Goal: Task Accomplishment & Management: Manage account settings

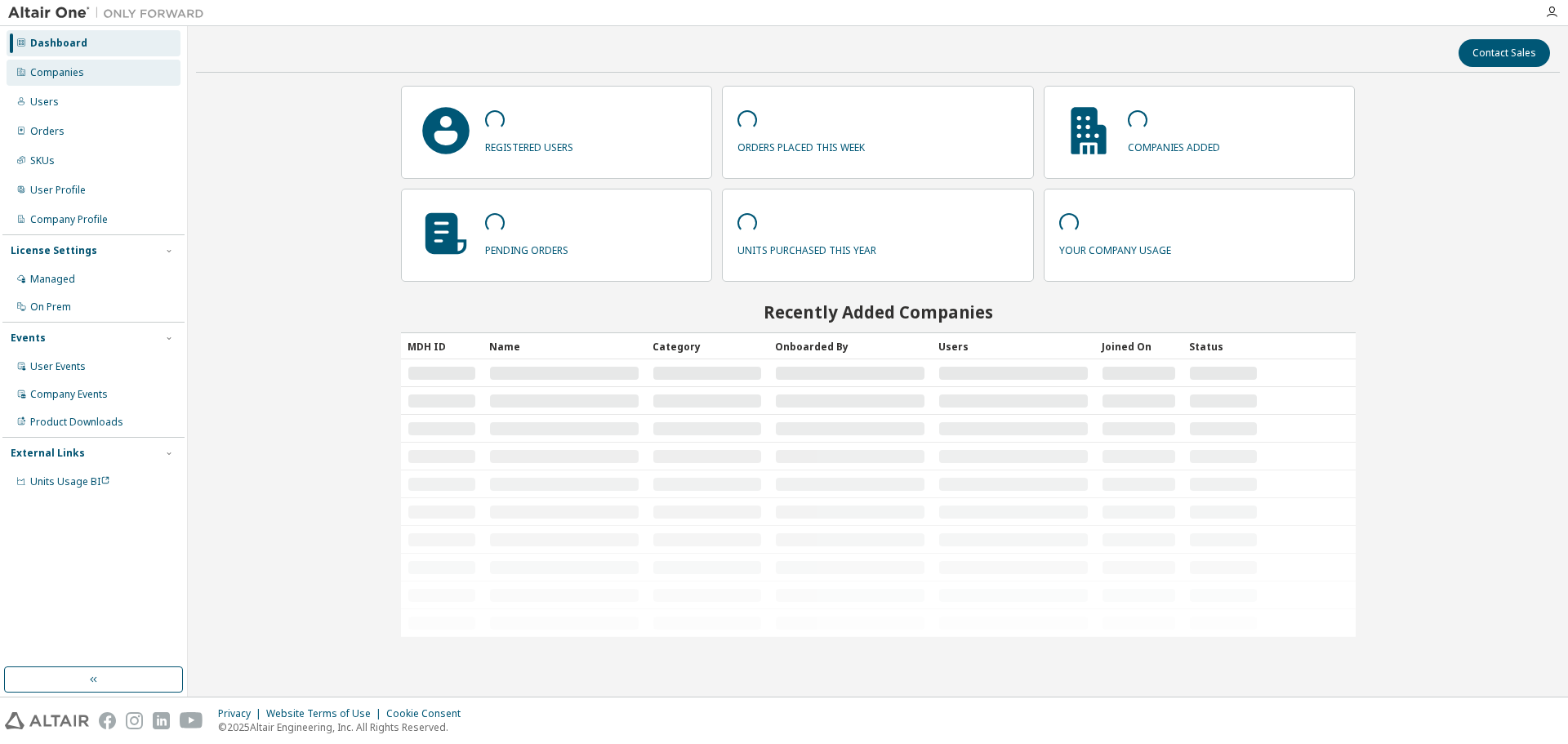
click at [107, 76] on div "Companies" at bounding box center [93, 72] width 174 height 26
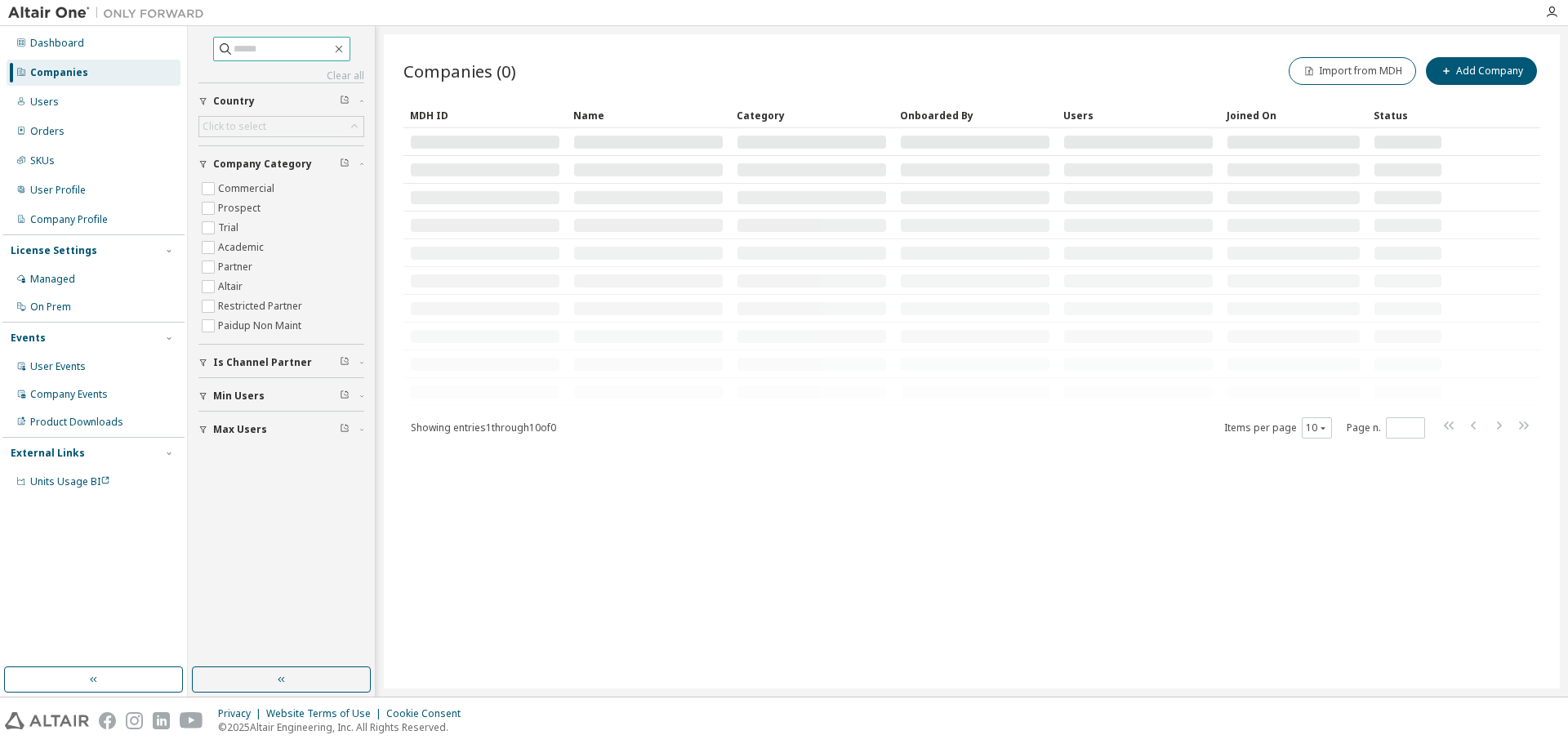
click at [299, 45] on input "text" at bounding box center [283, 49] width 98 height 17
paste input "**********"
type input "**********"
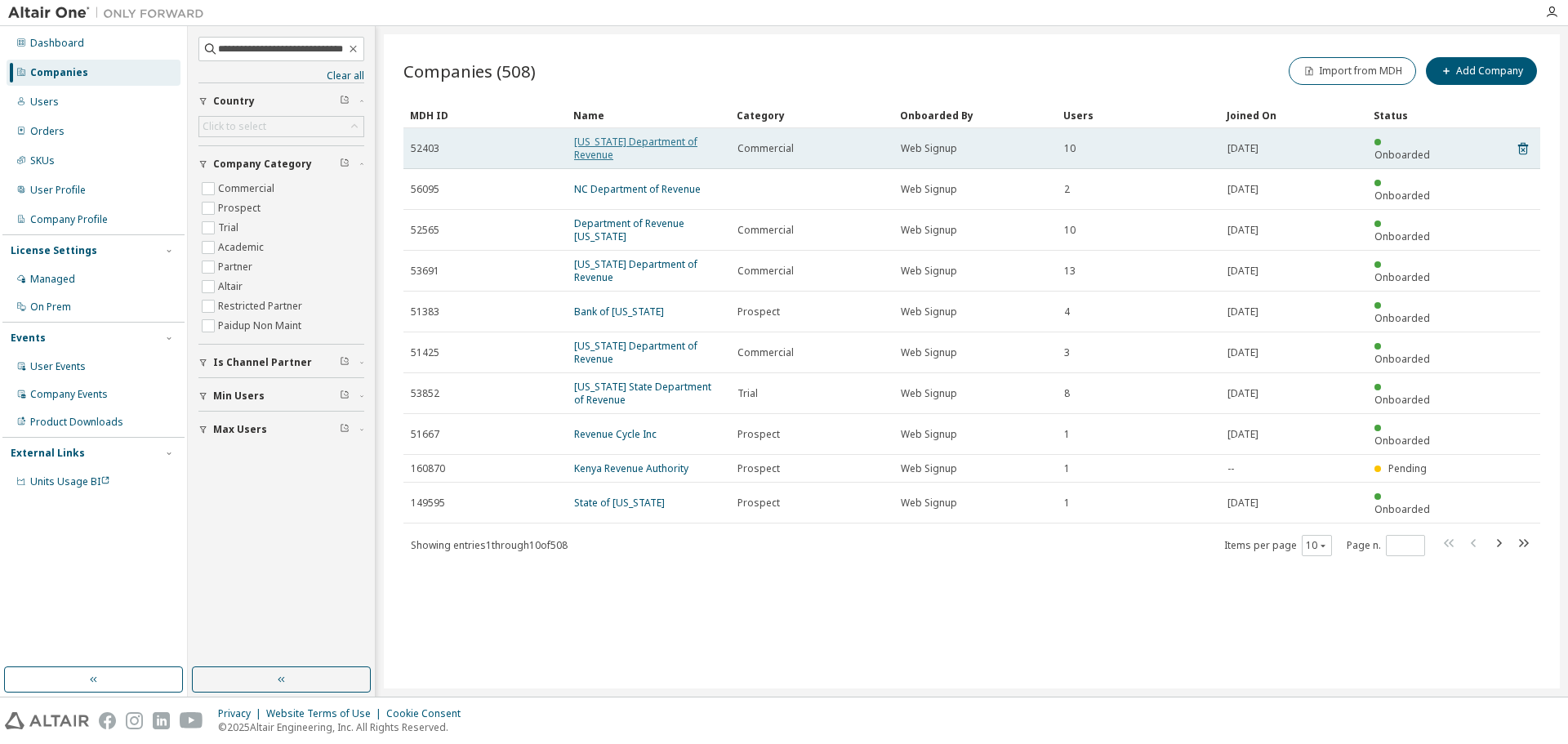
click at [621, 143] on link "[US_STATE] Department of Revenue" at bounding box center [636, 148] width 123 height 27
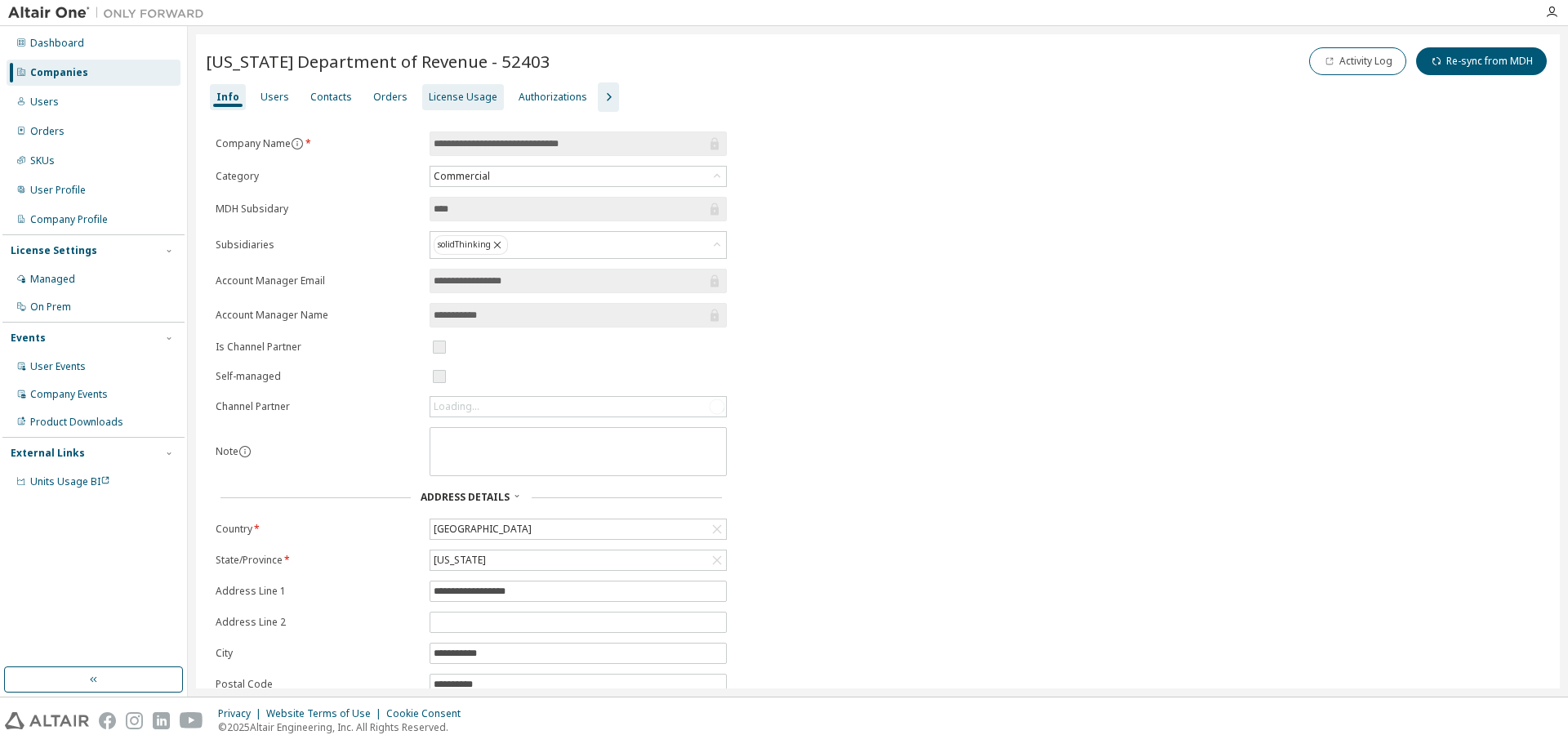
click at [435, 98] on div "License Usage" at bounding box center [463, 98] width 68 height 13
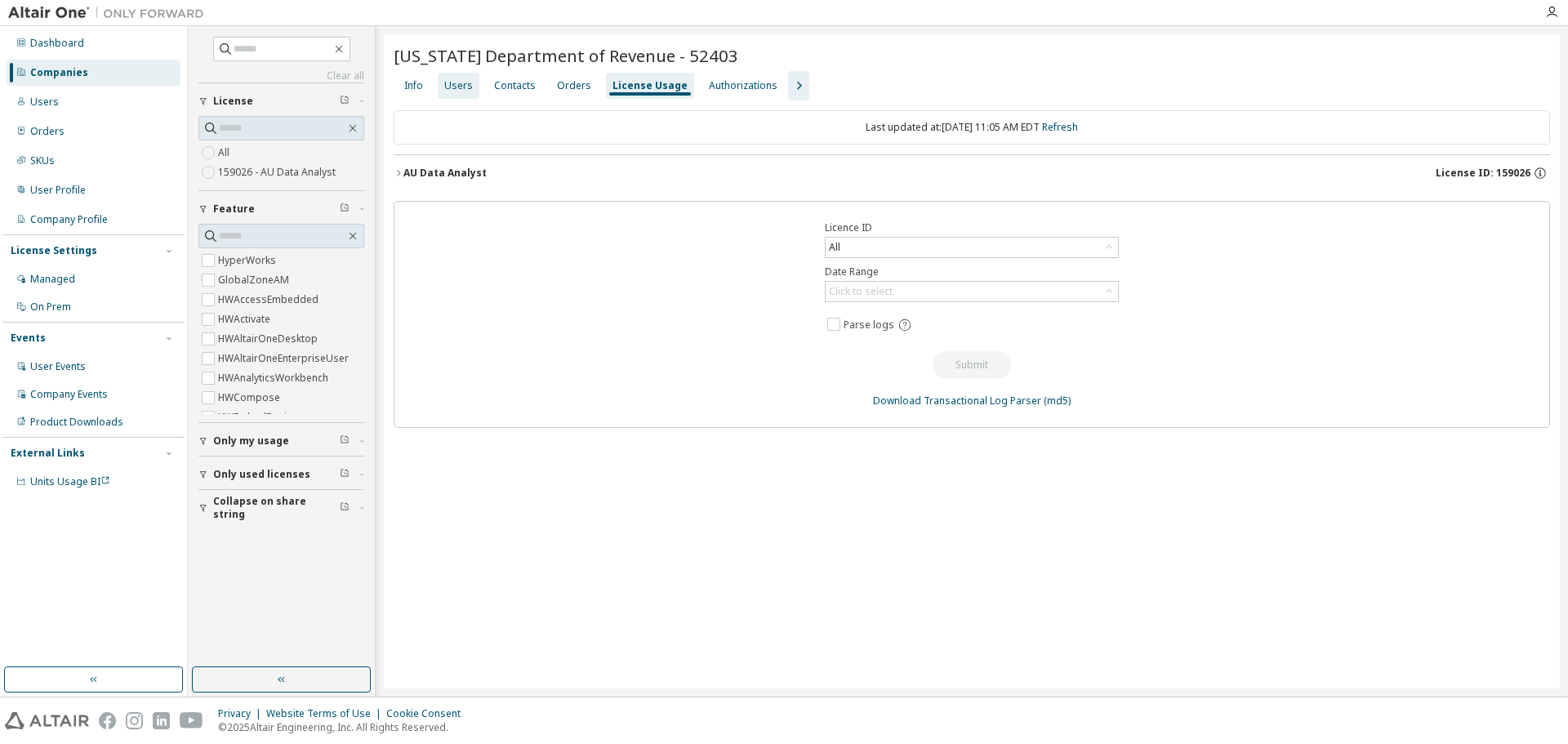
click at [465, 89] on div "Users" at bounding box center [459, 86] width 28 height 13
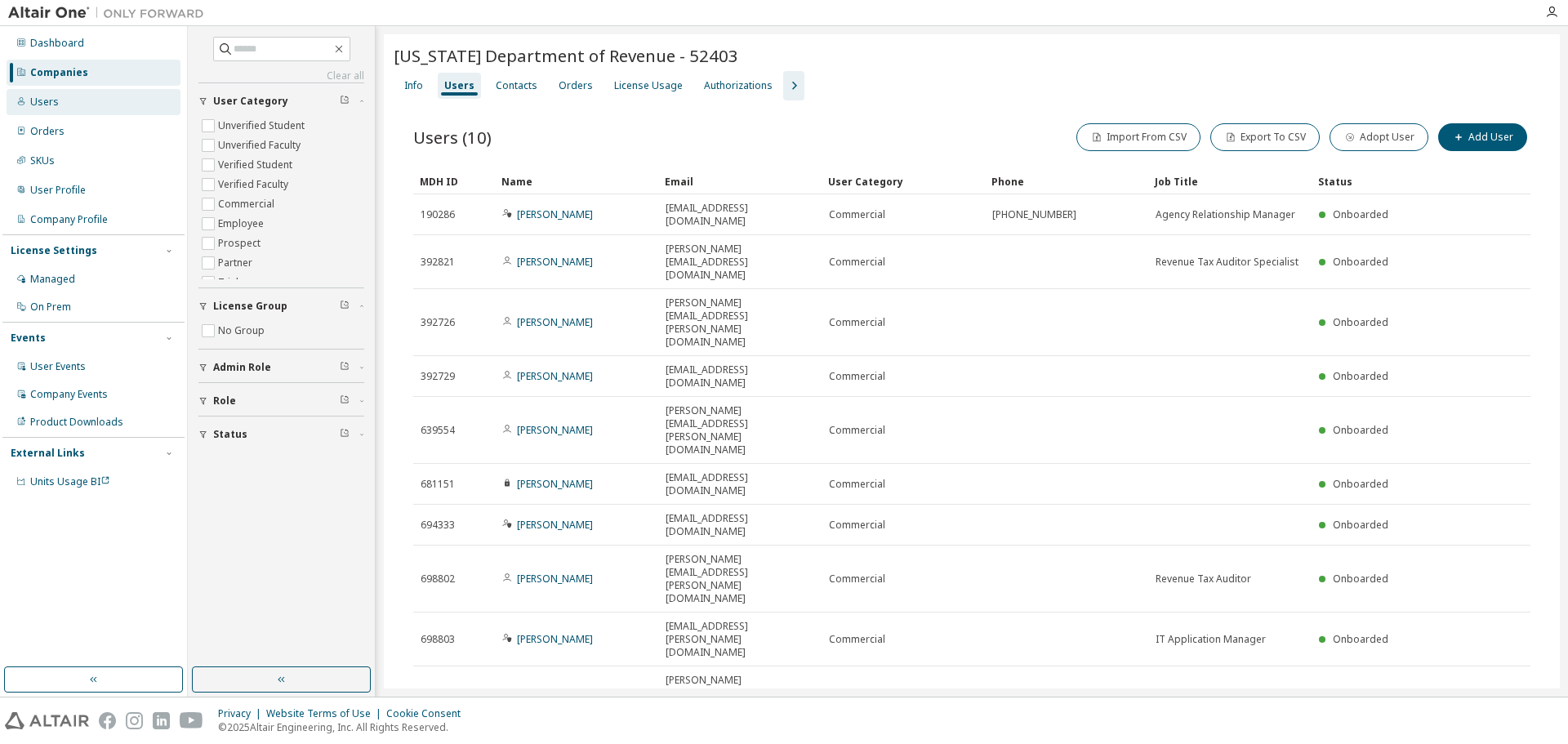
click at [54, 100] on div "Users" at bounding box center [44, 103] width 28 height 13
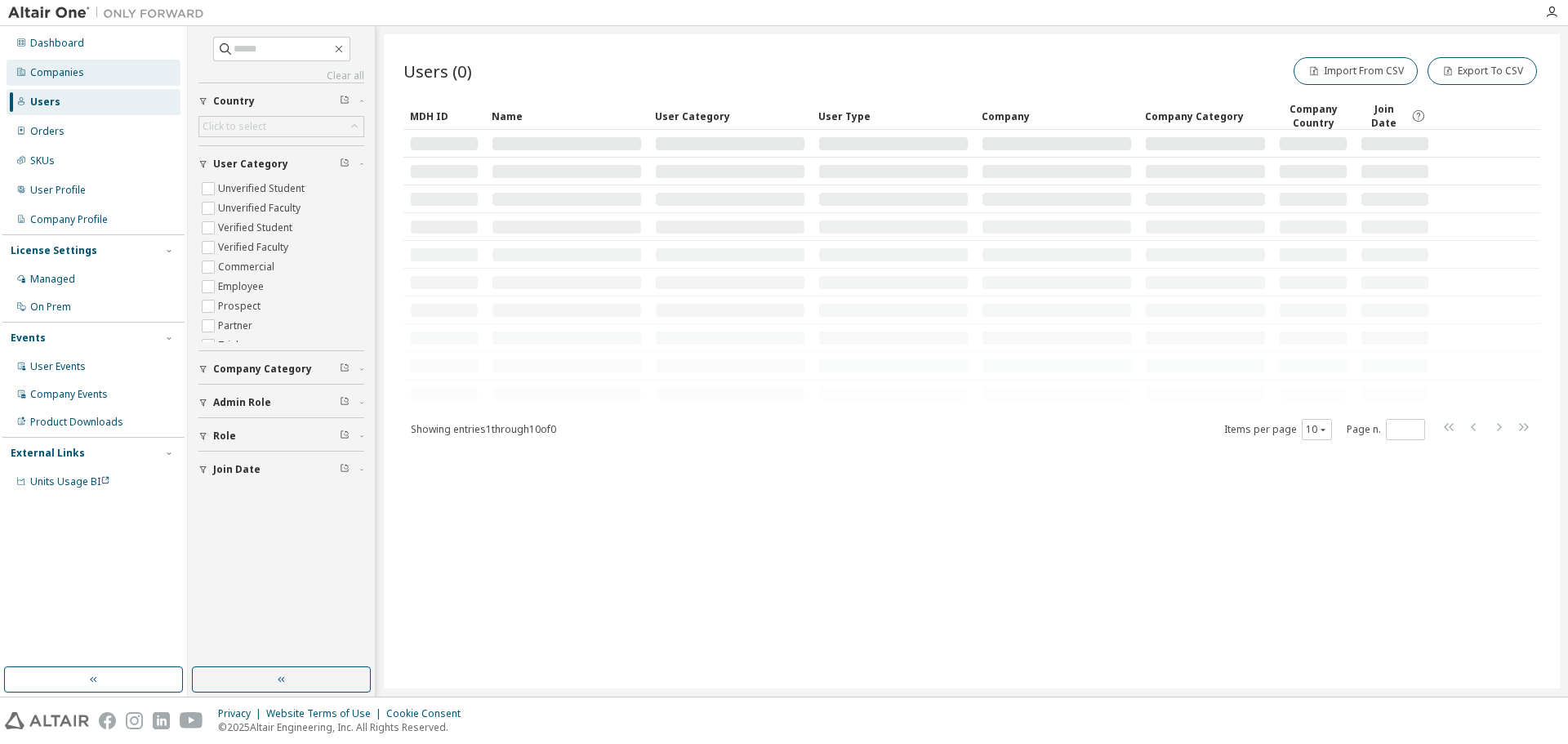
click at [87, 68] on div "Companies" at bounding box center [93, 72] width 174 height 26
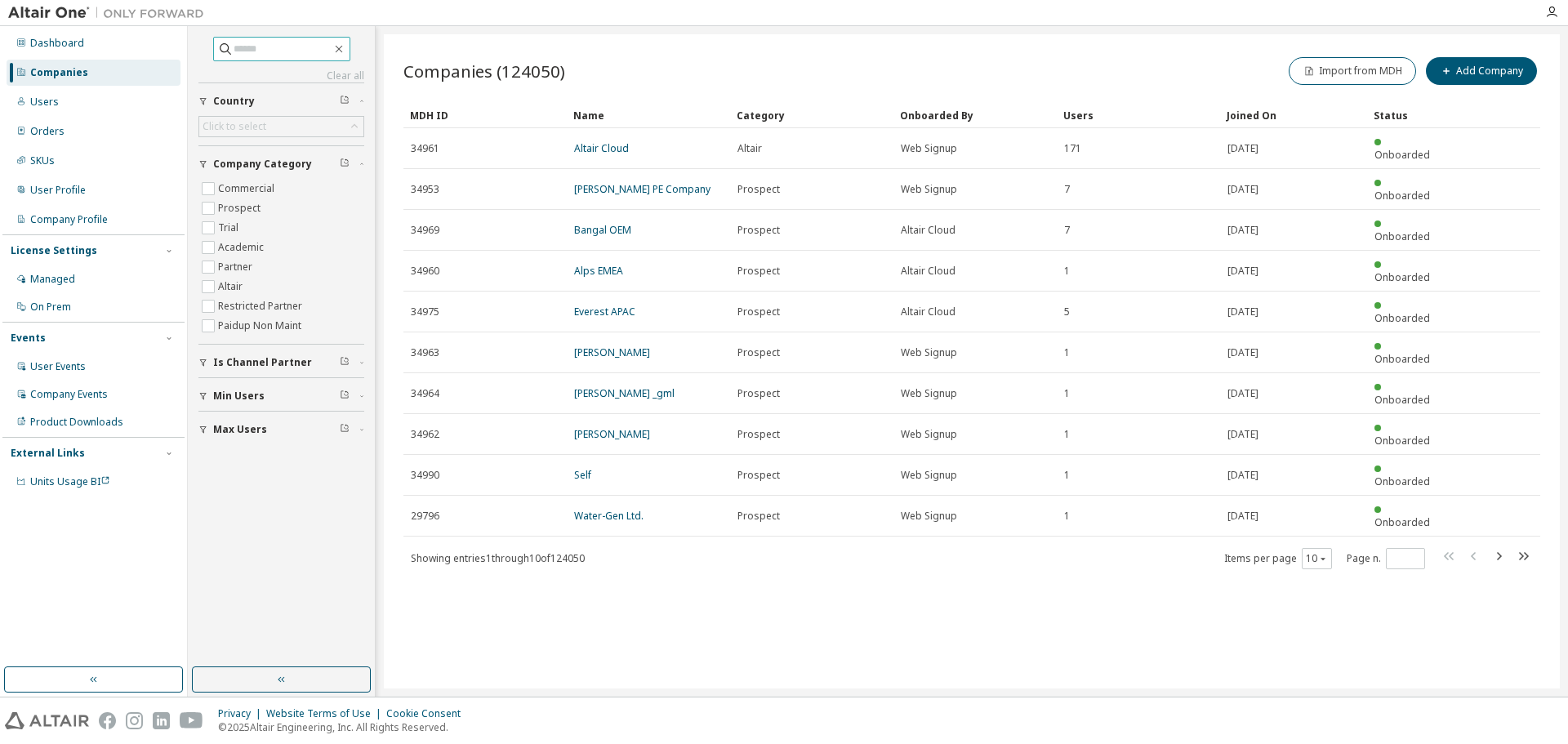
click at [255, 43] on input "text" at bounding box center [283, 49] width 98 height 17
paste input "**********"
type input "**********"
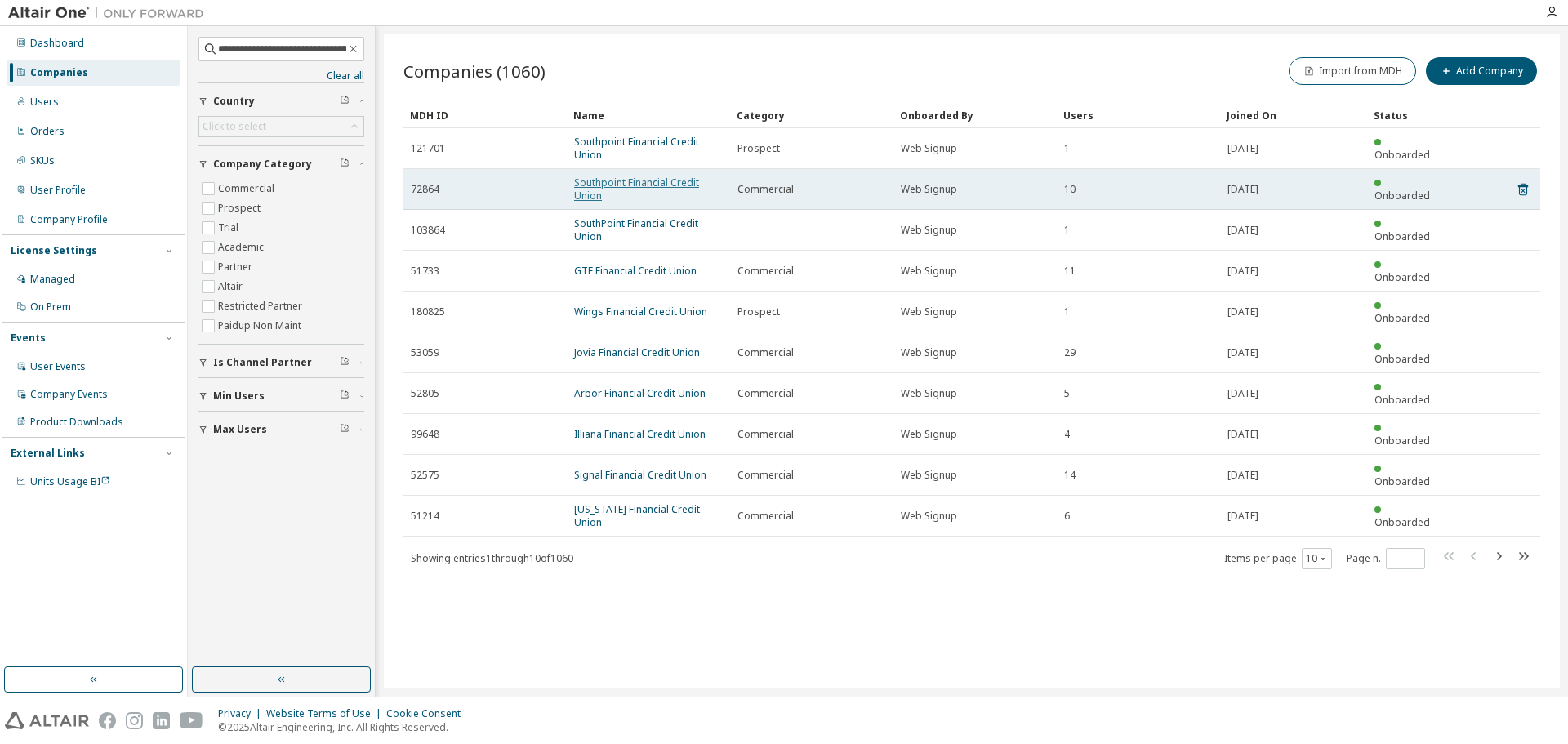
click at [589, 201] on link "Southpoint Financial Credit Union" at bounding box center [636, 189] width 125 height 27
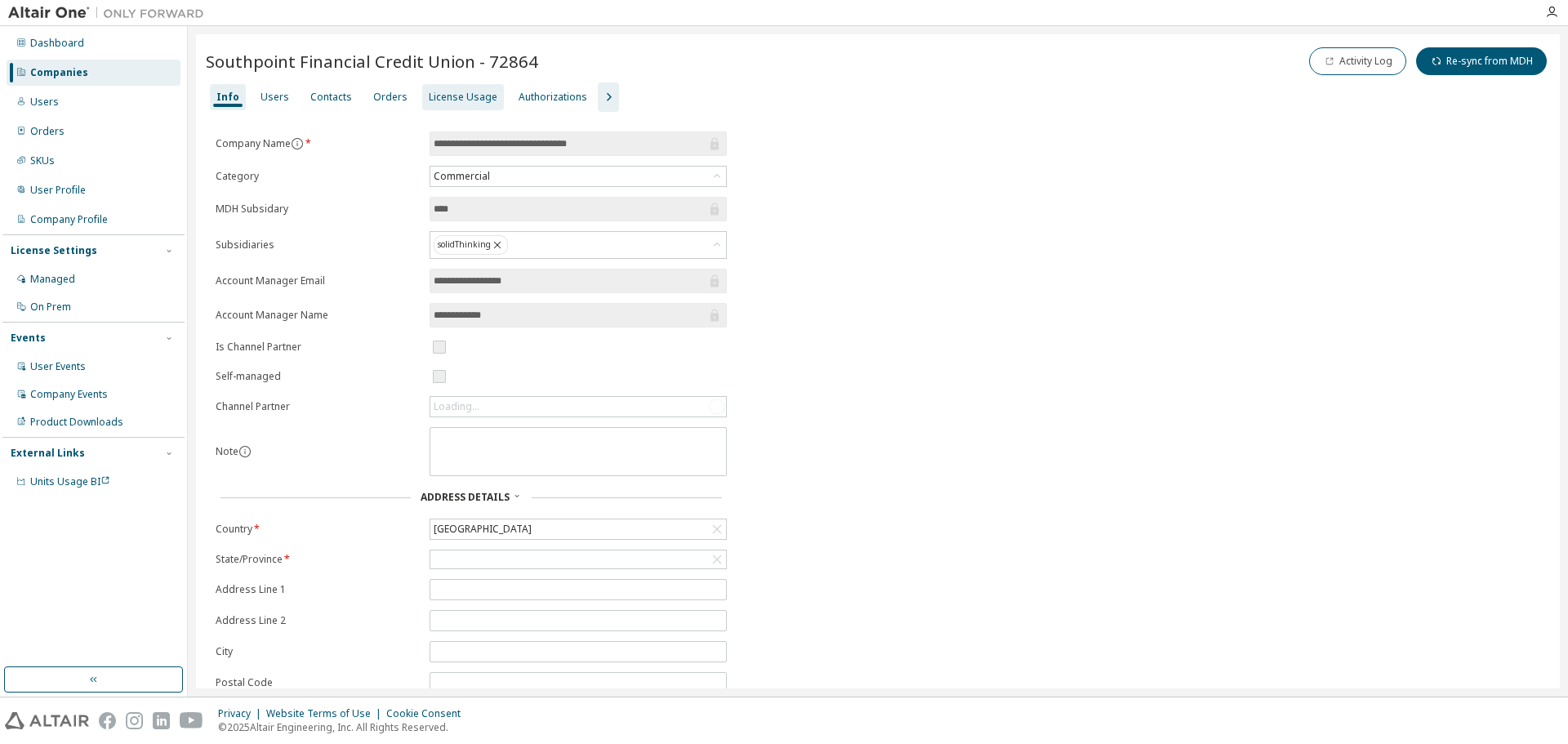
click at [455, 99] on div "License Usage" at bounding box center [463, 98] width 68 height 13
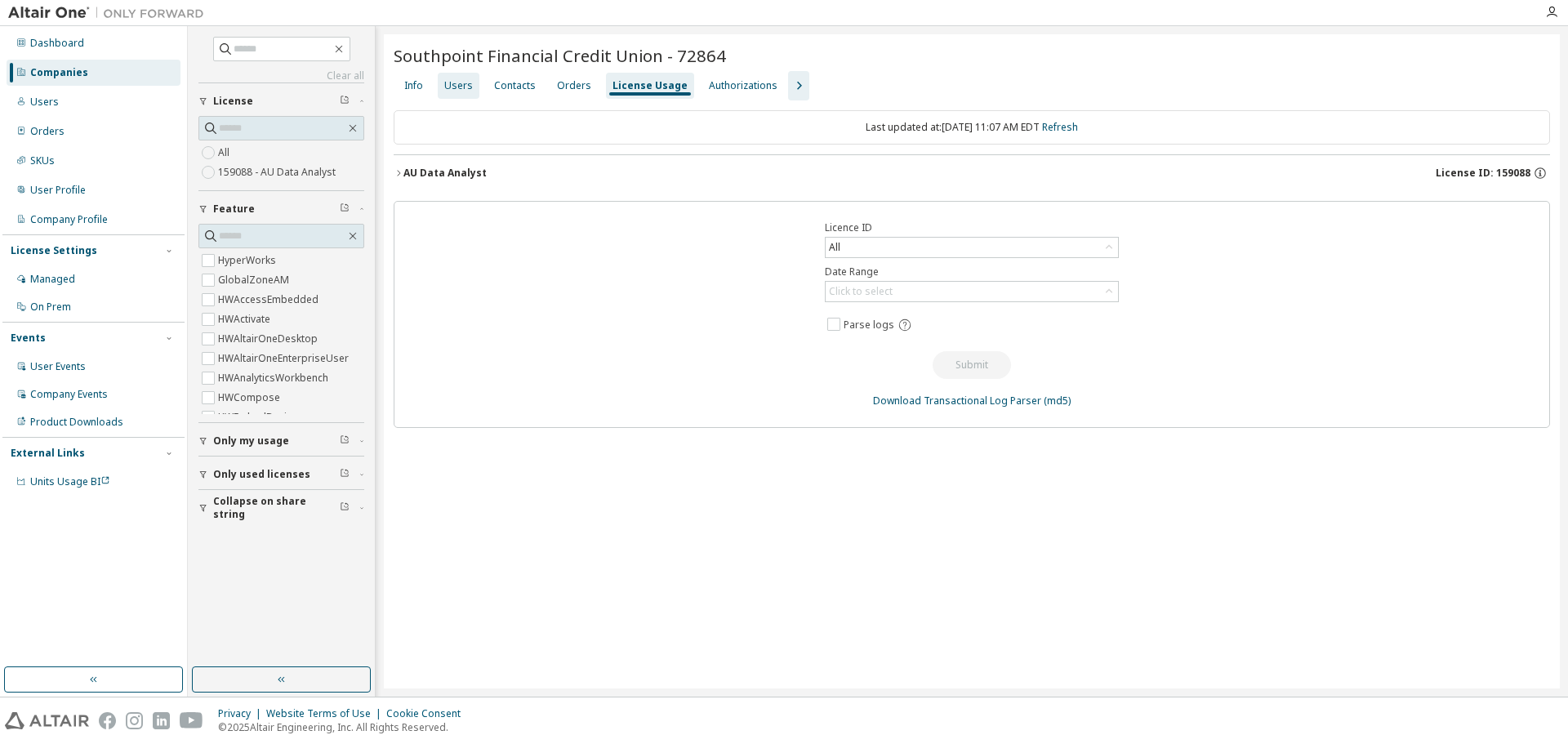
click at [463, 89] on div "Users" at bounding box center [459, 86] width 28 height 13
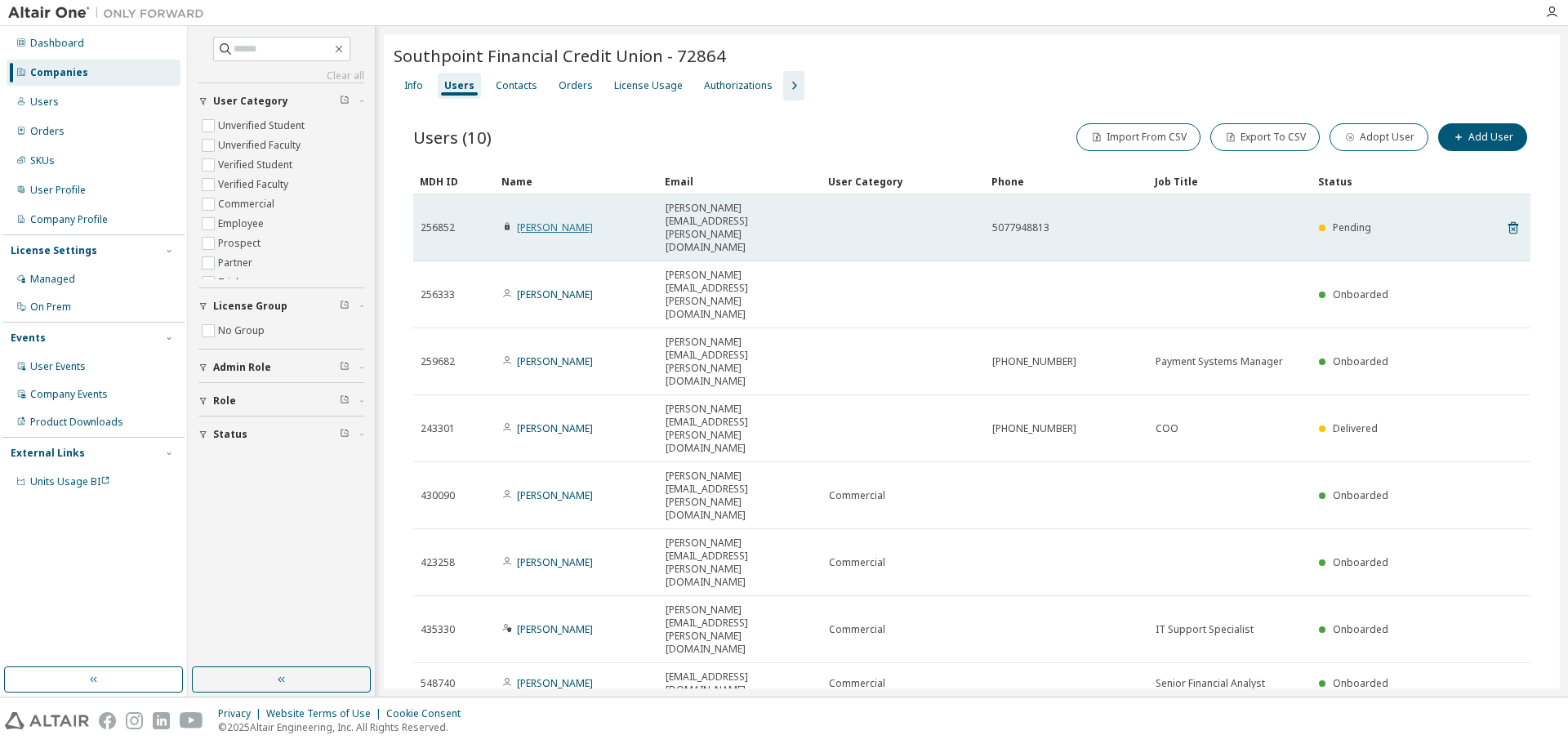
click at [569, 220] on link "[PERSON_NAME]" at bounding box center [555, 227] width 76 height 14
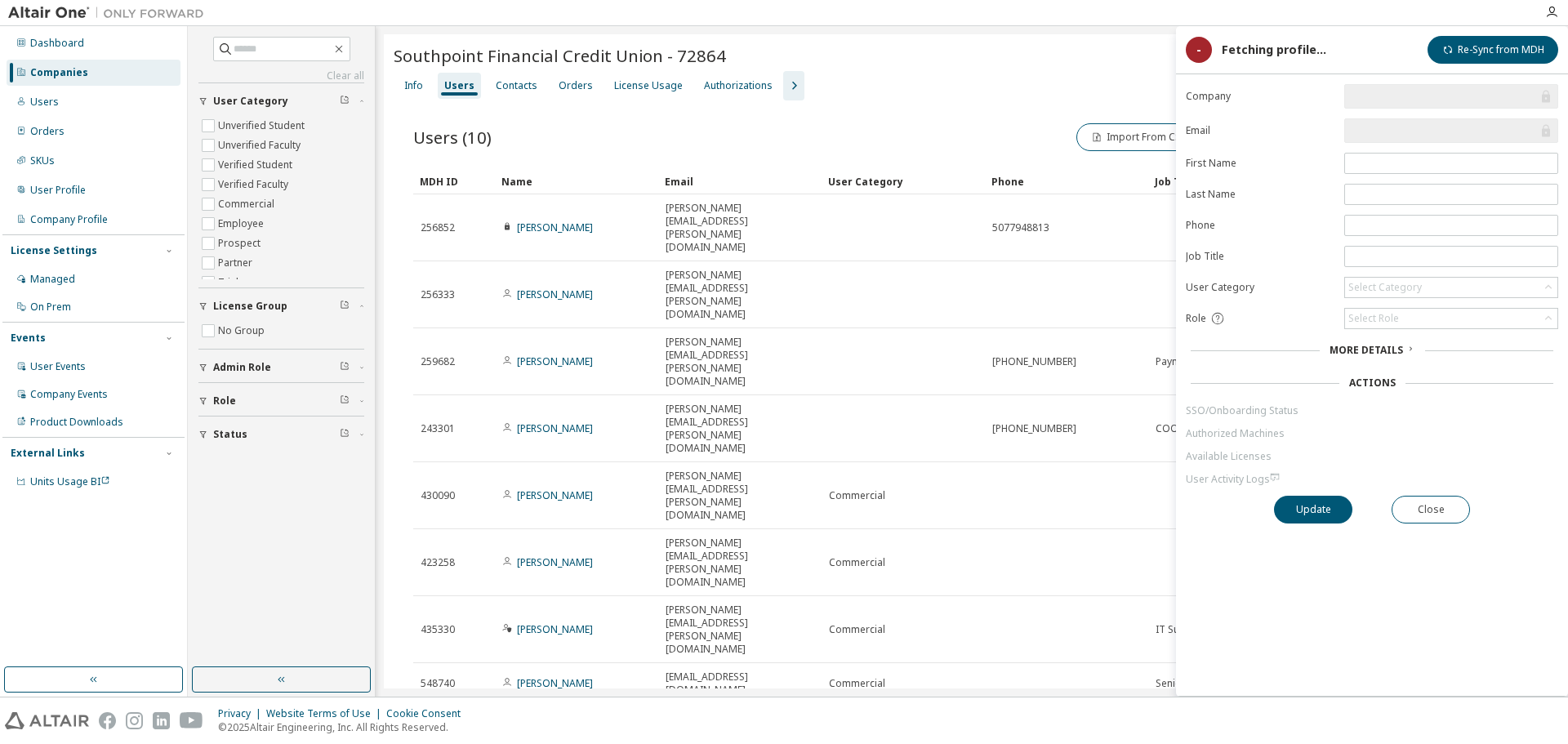
click at [891, 520] on div "Users (10) Import From CSV Export To CSV Adopt User Add User Clear Load Save Sa…" at bounding box center [972, 500] width 1157 height 801
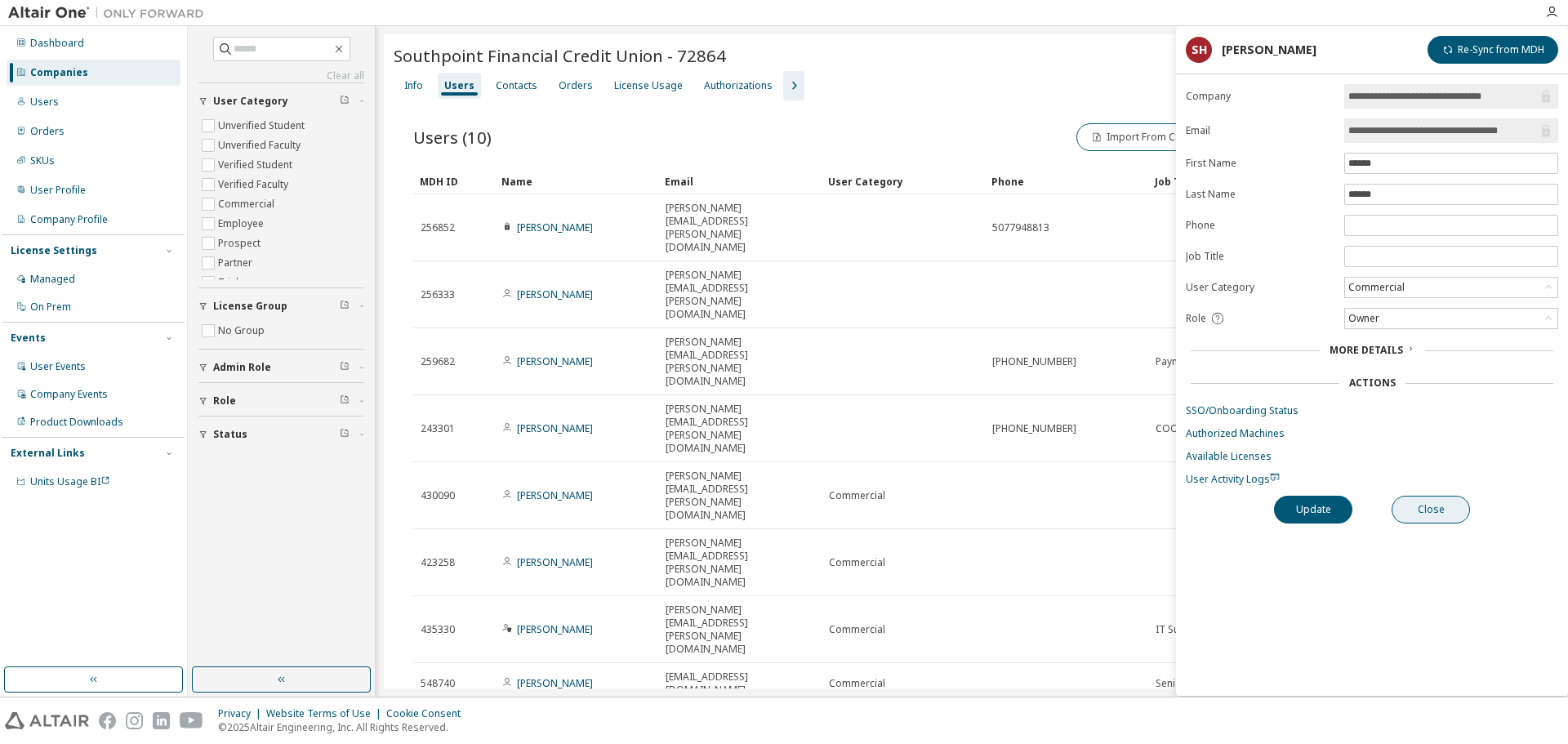
drag, startPoint x: 1373, startPoint y: 495, endPoint x: 1430, endPoint y: 506, distance: 58.1
click at [1386, 498] on div "**********" at bounding box center [1372, 390] width 392 height 612
click at [1430, 507] on button "Close" at bounding box center [1431, 509] width 78 height 28
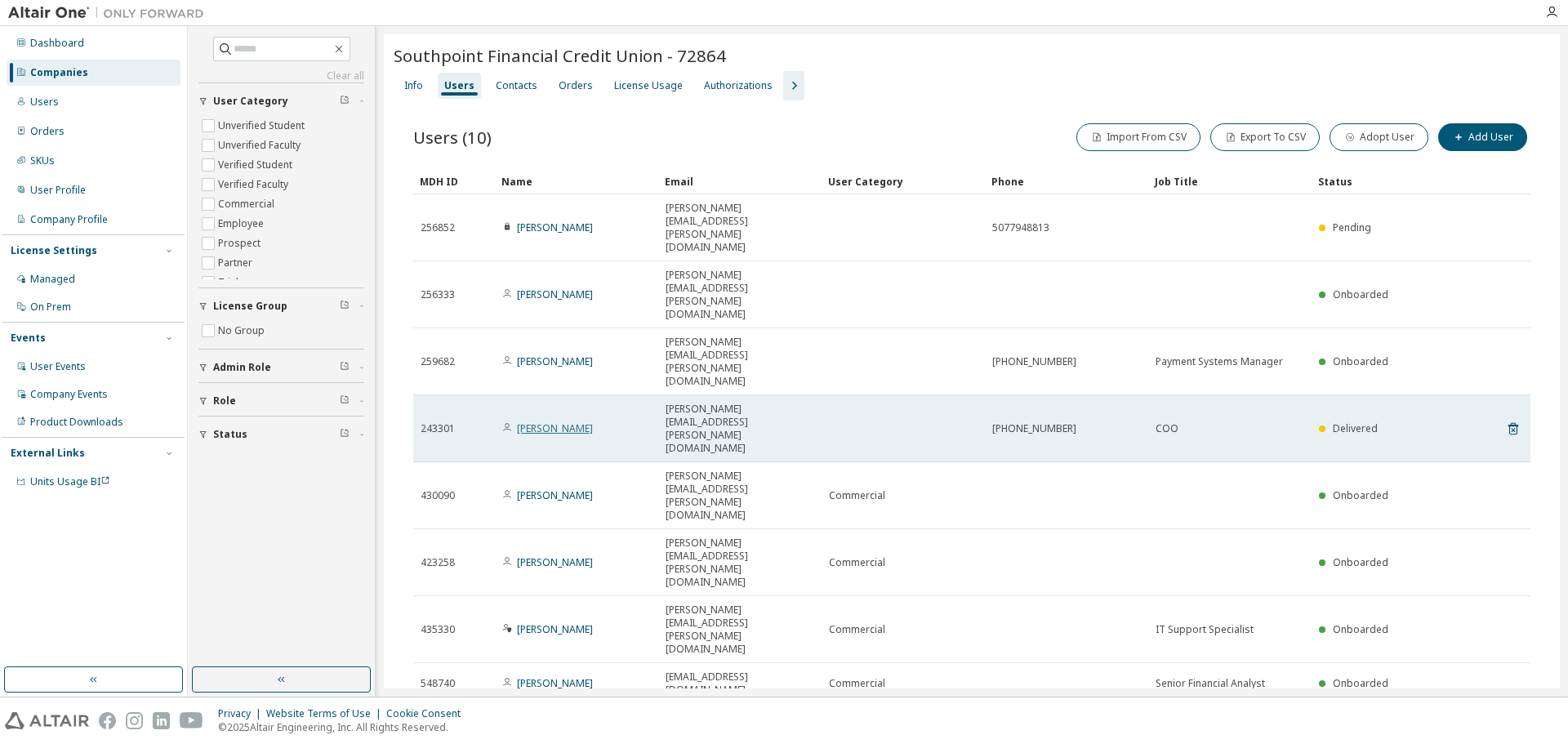
click at [541, 421] on link "[PERSON_NAME]" at bounding box center [555, 428] width 76 height 14
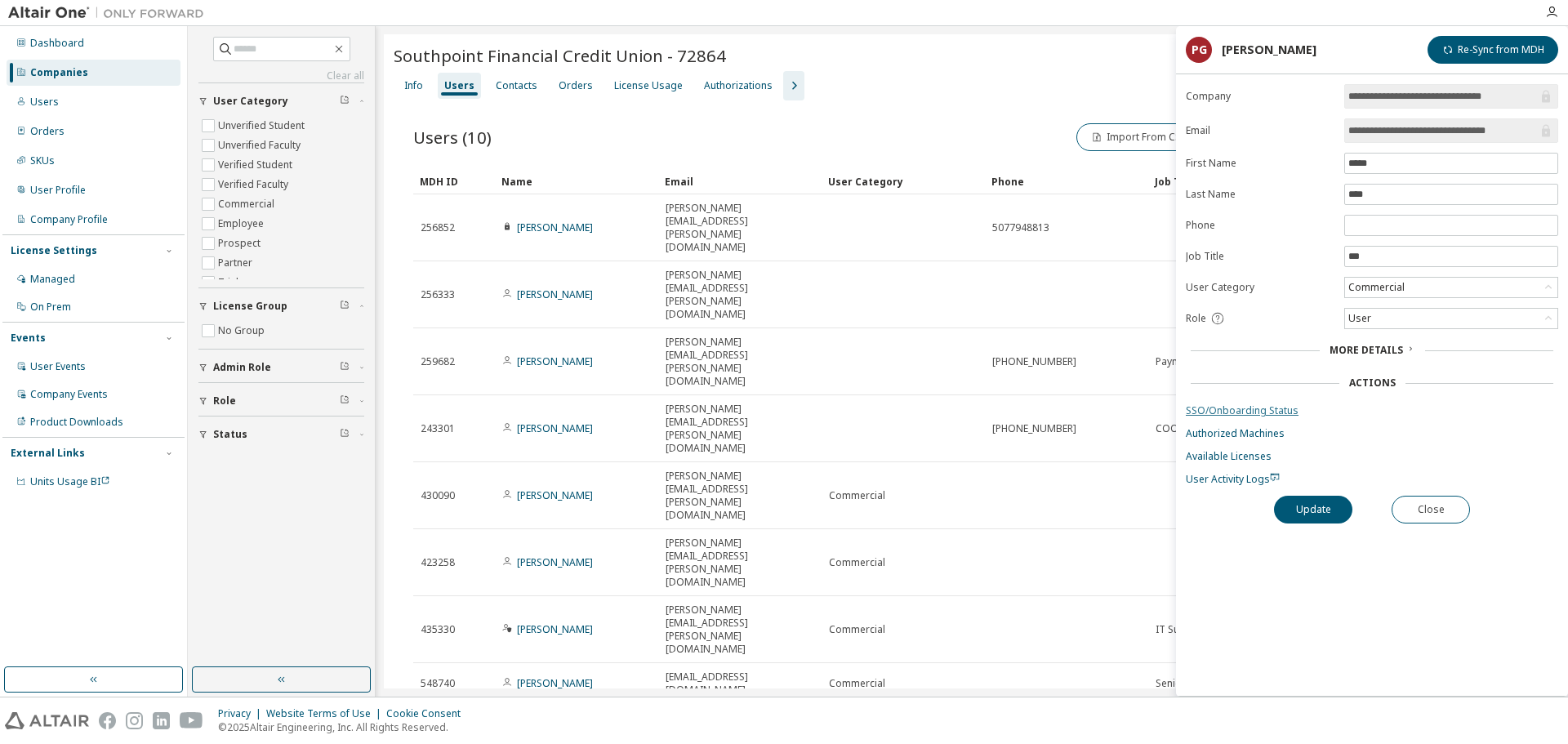
click at [1256, 416] on link "SSO/Onboarding Status" at bounding box center [1372, 411] width 373 height 13
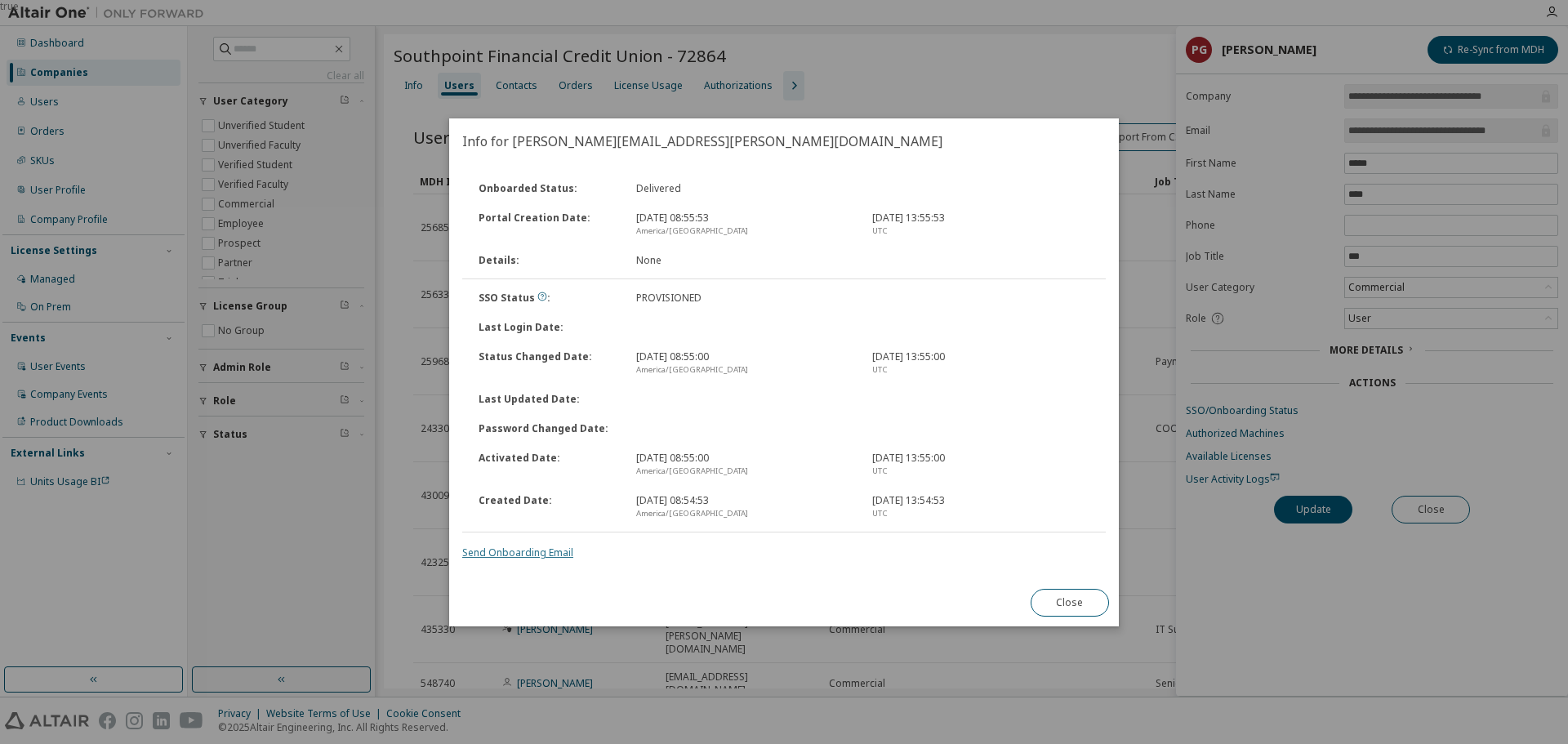
click at [520, 558] on link "Send Onboarding Email" at bounding box center [517, 552] width 111 height 14
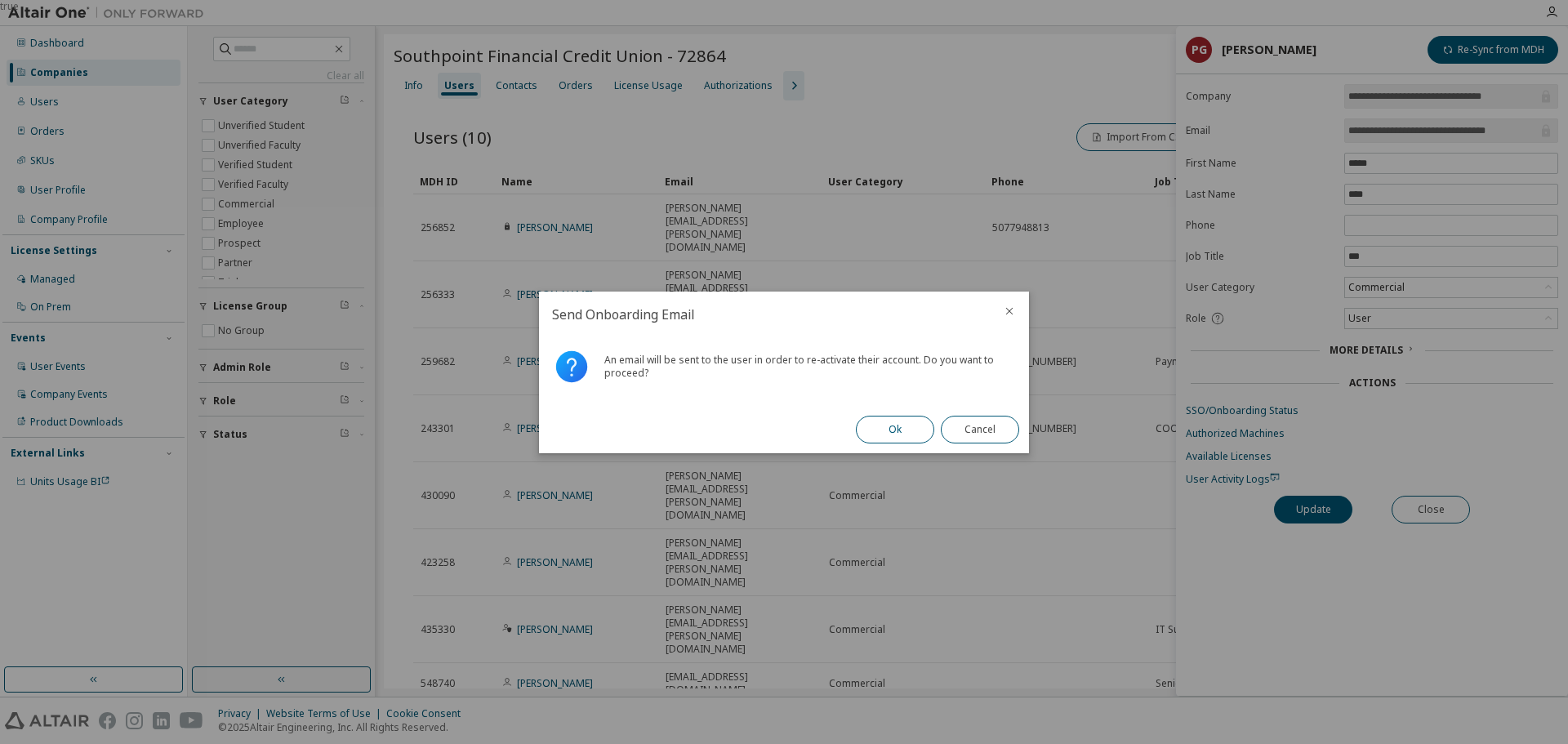
click at [892, 428] on button "Ok" at bounding box center [895, 429] width 78 height 28
click at [947, 436] on button "Close" at bounding box center [980, 429] width 78 height 28
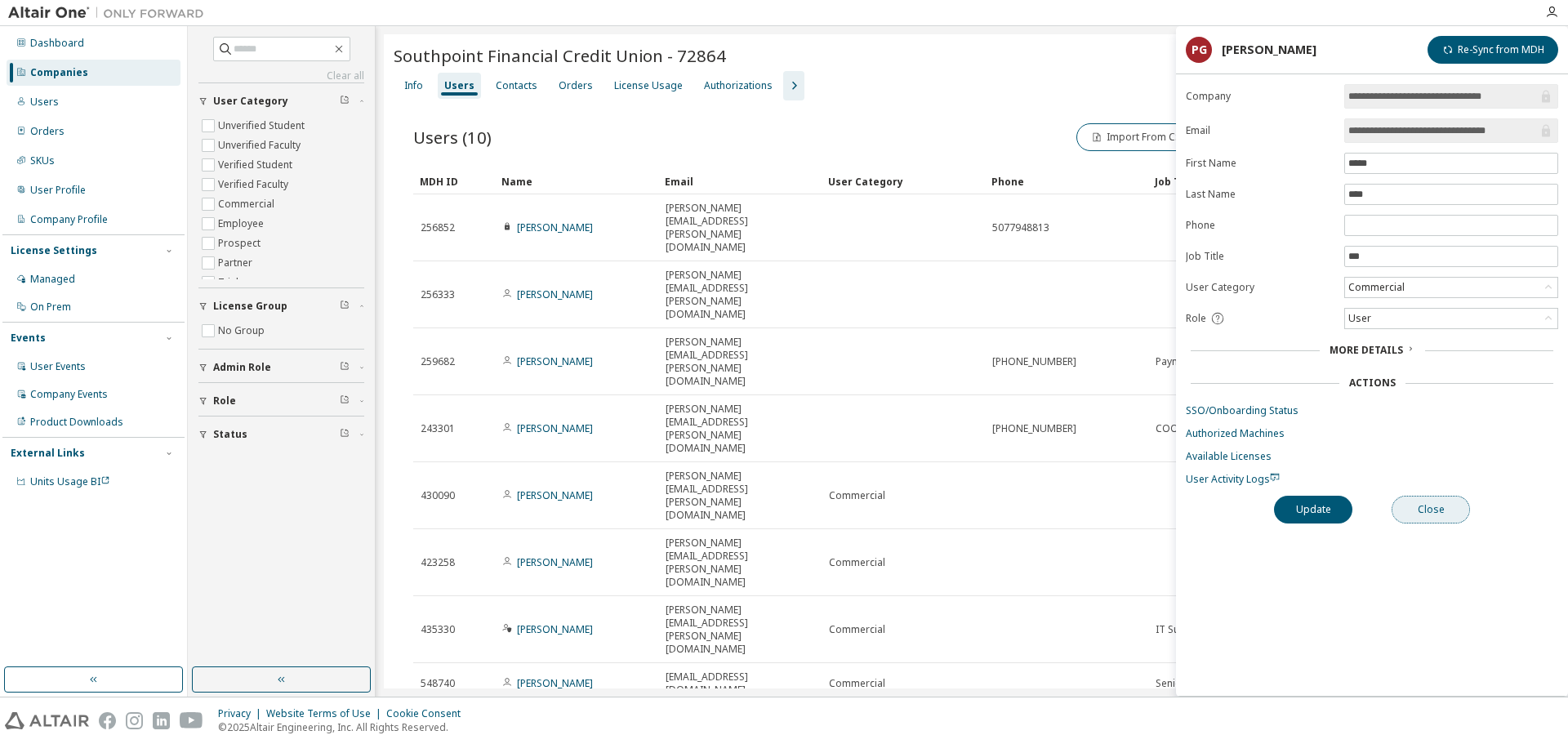
click at [1435, 507] on button "Close" at bounding box center [1431, 509] width 78 height 28
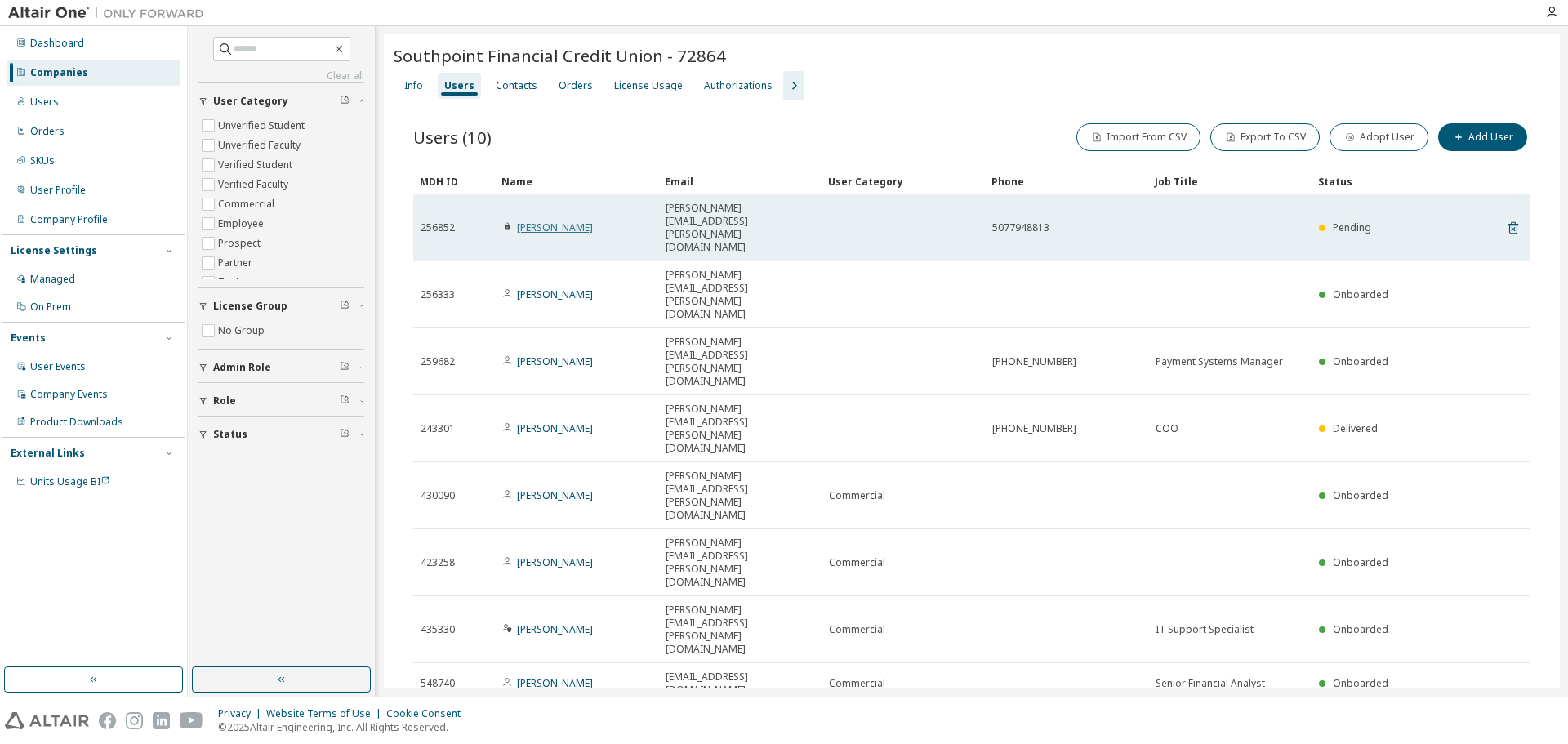
click at [570, 220] on link "[PERSON_NAME]" at bounding box center [555, 227] width 76 height 14
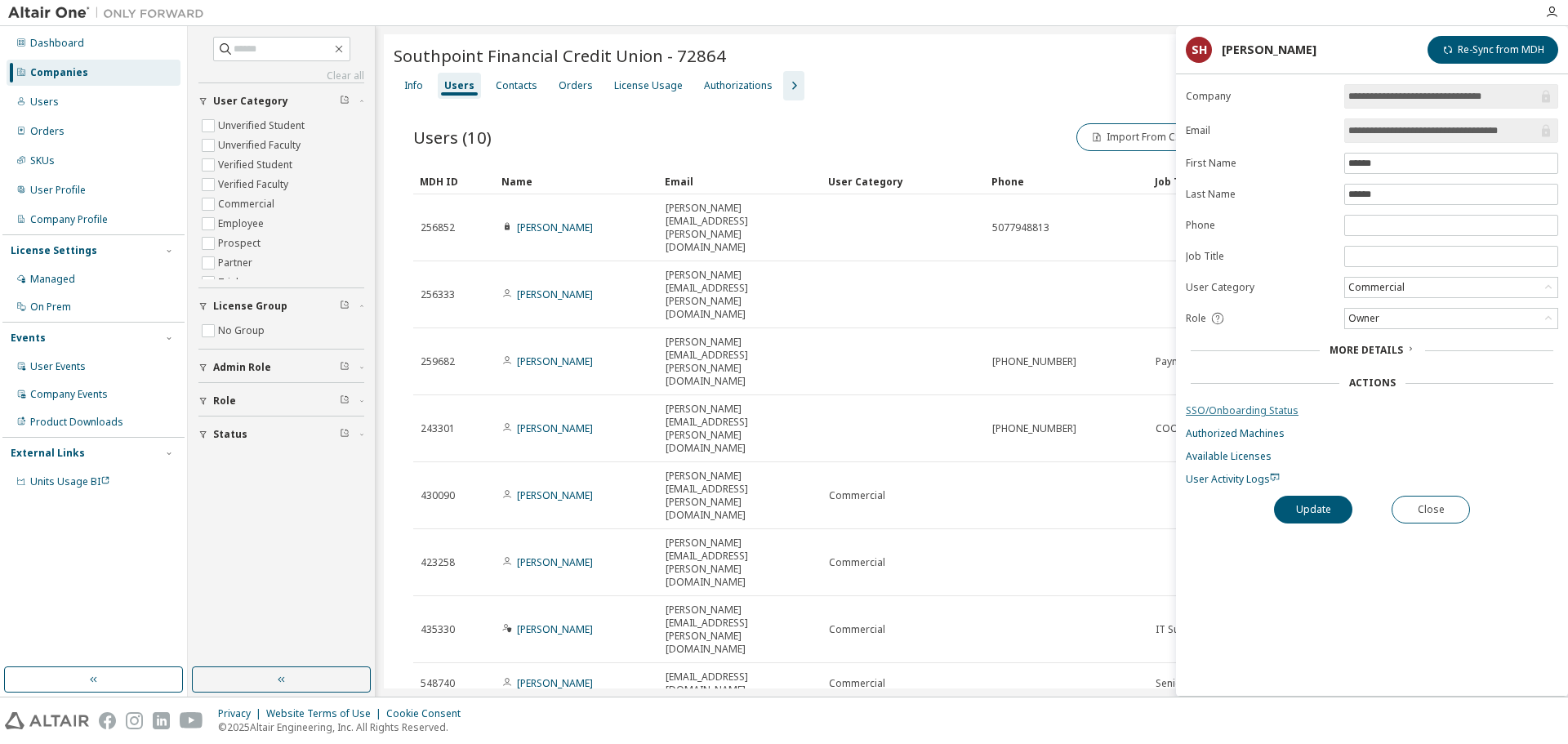
click at [1255, 410] on link "SSO/Onboarding Status" at bounding box center [1372, 411] width 373 height 13
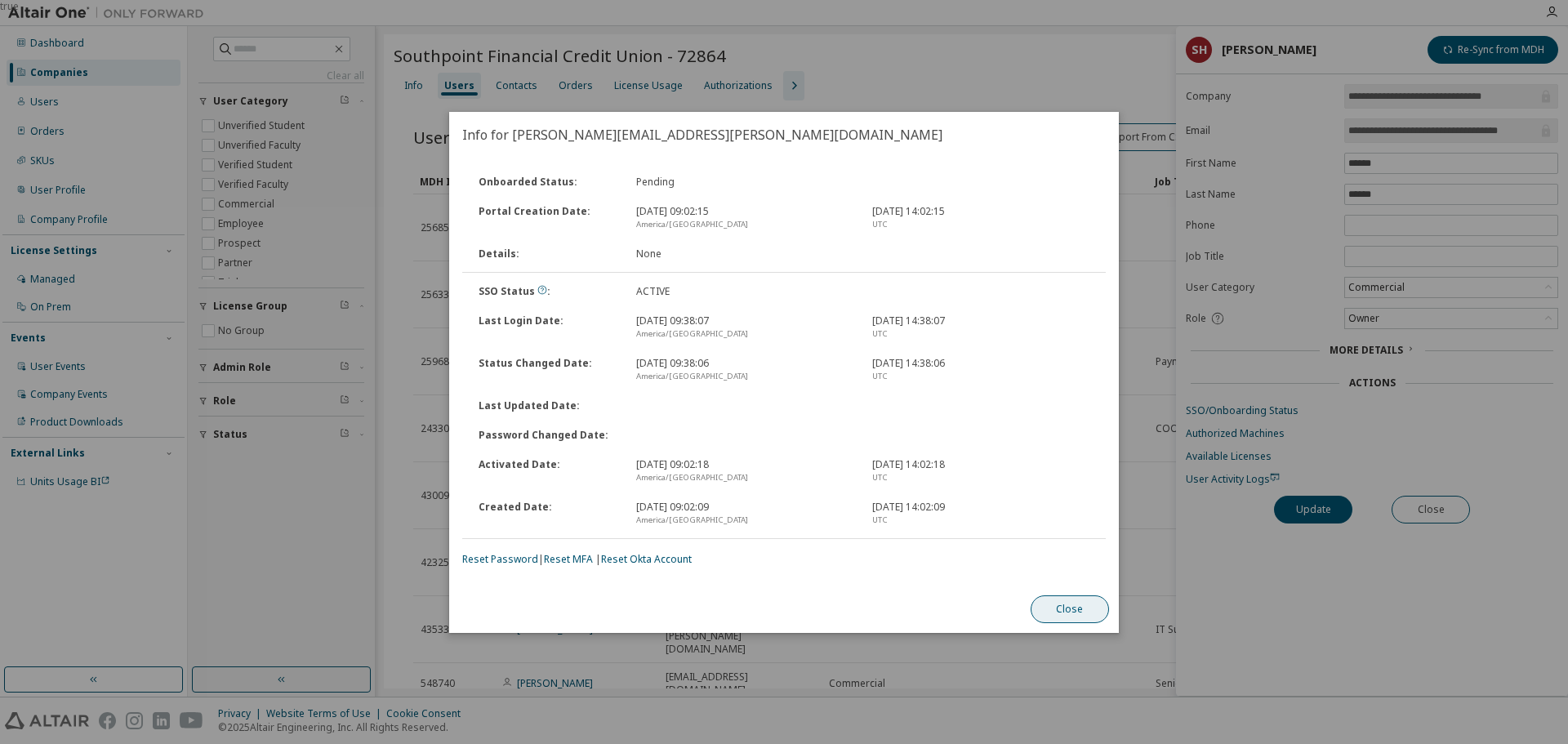
click at [1068, 606] on button "Close" at bounding box center [1070, 609] width 78 height 28
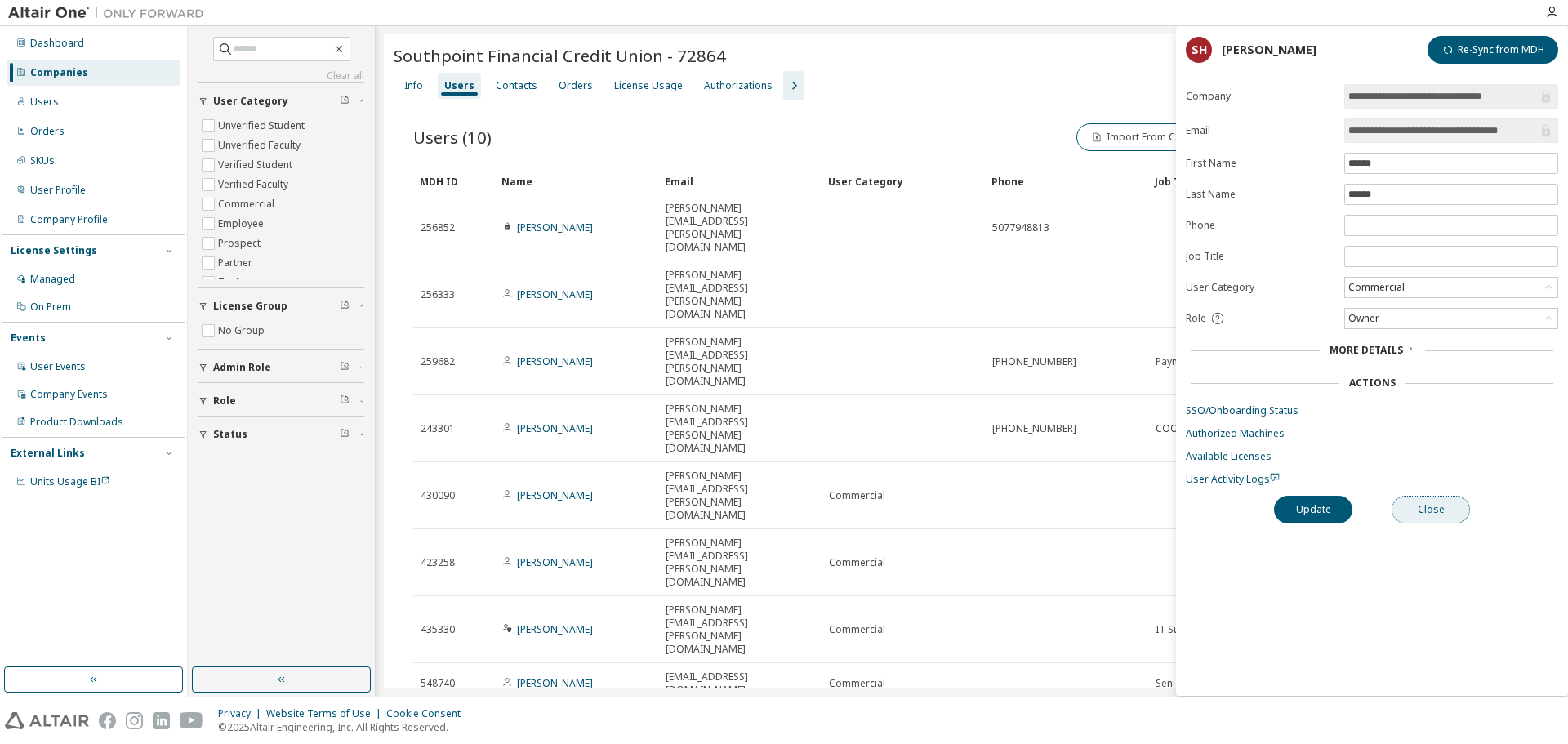
click at [1428, 520] on button "Close" at bounding box center [1431, 509] width 78 height 28
